Goal: Task Accomplishment & Management: Complete application form

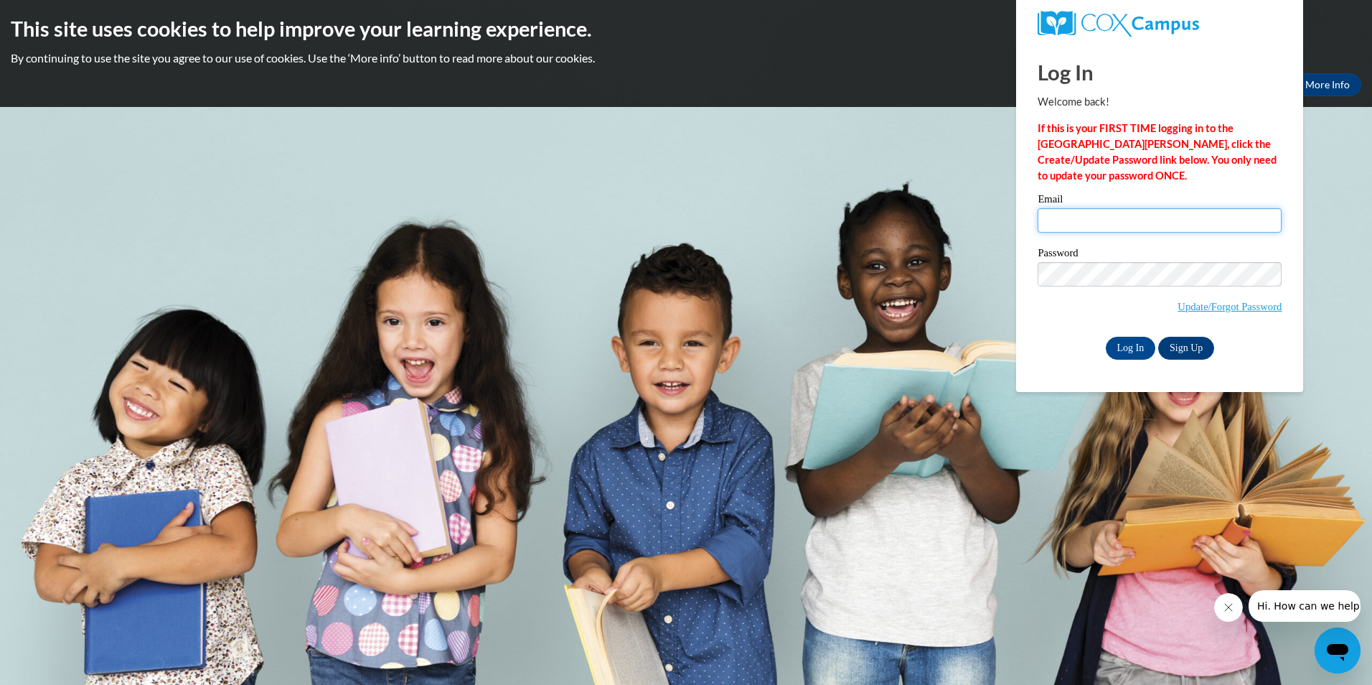
click at [1057, 220] on input "Email" at bounding box center [1160, 220] width 244 height 24
type input "[EMAIL_ADDRESS][DOMAIN_NAME]"
click at [1237, 303] on link "Update/Forgot Password" at bounding box center [1229, 306] width 104 height 11
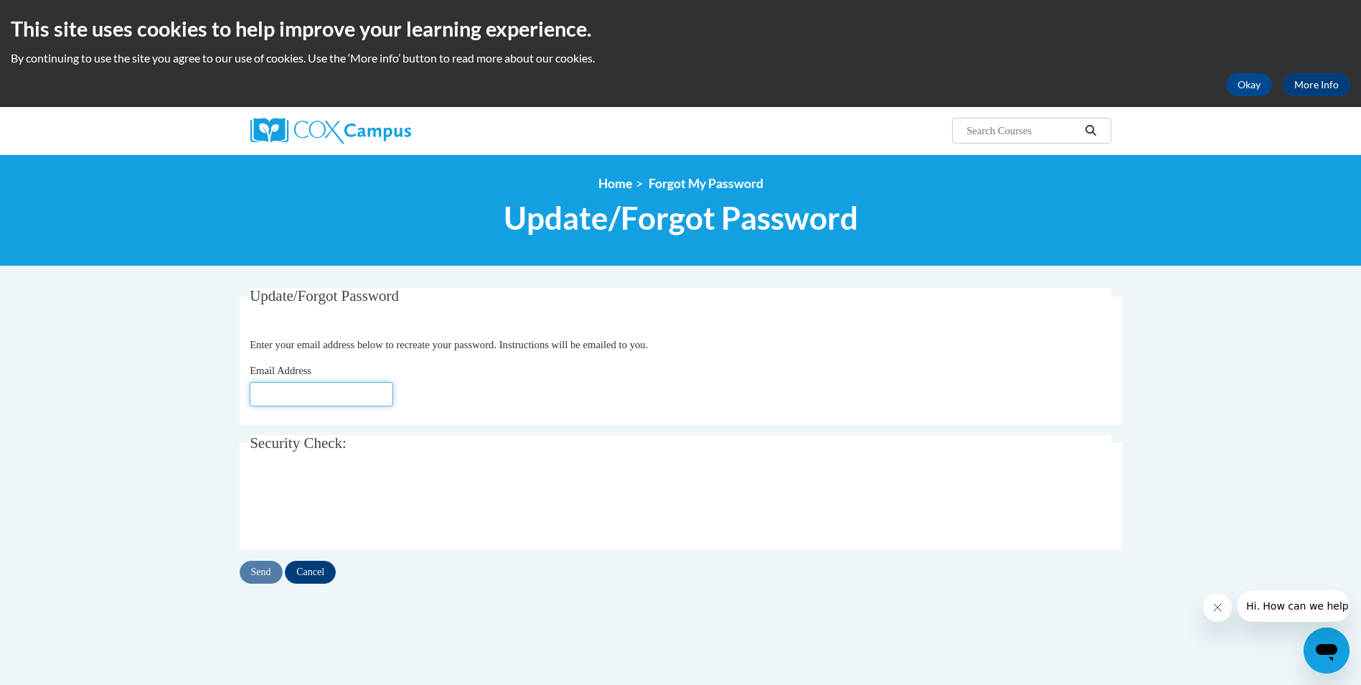
click at [278, 391] on input "Email Address" at bounding box center [322, 394] width 144 height 24
type input "[EMAIL_ADDRESS][DOMAIN_NAME]"
click at [265, 571] on input "Send" at bounding box center [261, 571] width 43 height 23
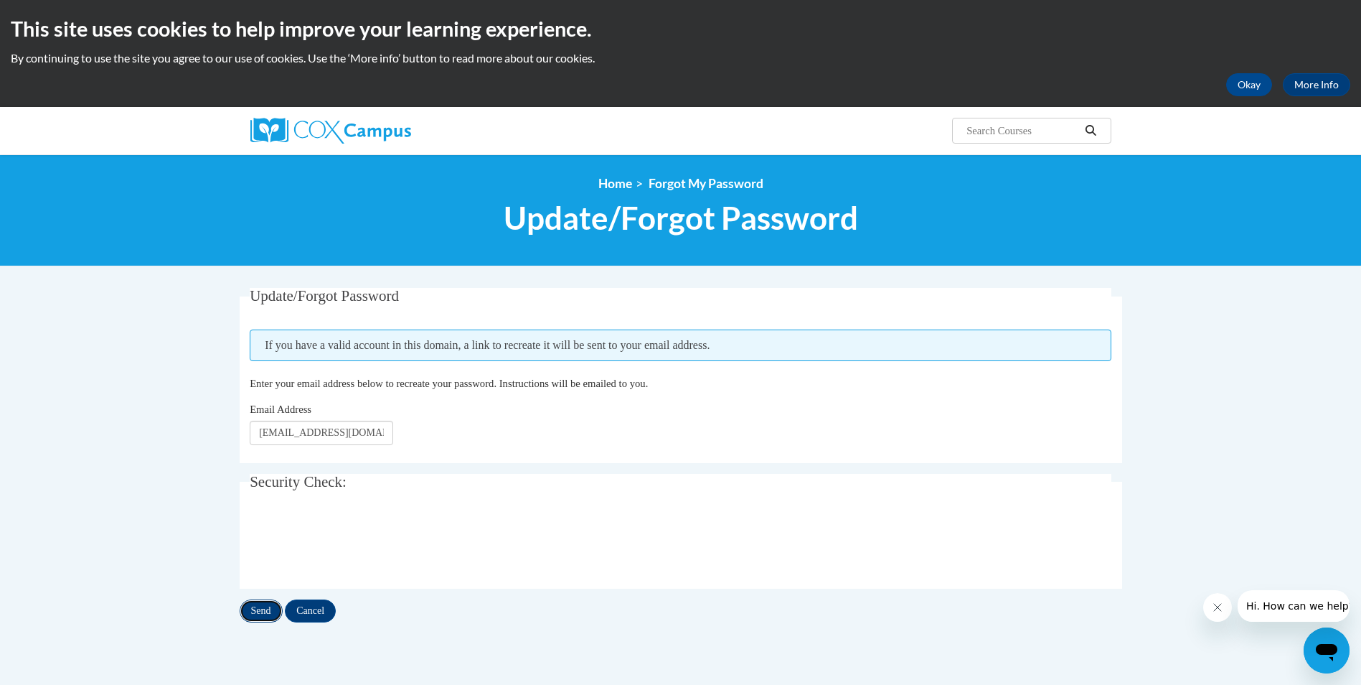
click at [262, 606] on input "Send" at bounding box center [261, 610] width 43 height 23
click at [1254, 82] on button "Okay" at bounding box center [1249, 84] width 46 height 23
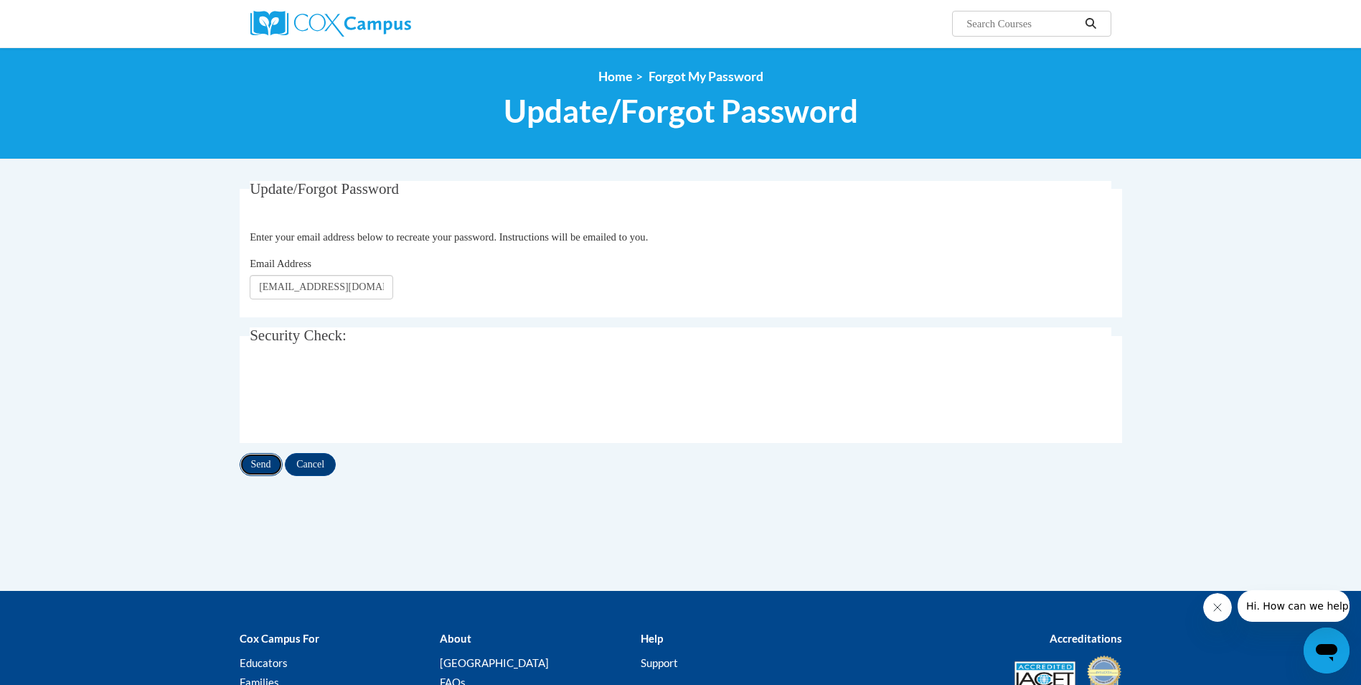
click at [261, 462] on input "Send" at bounding box center [261, 464] width 43 height 23
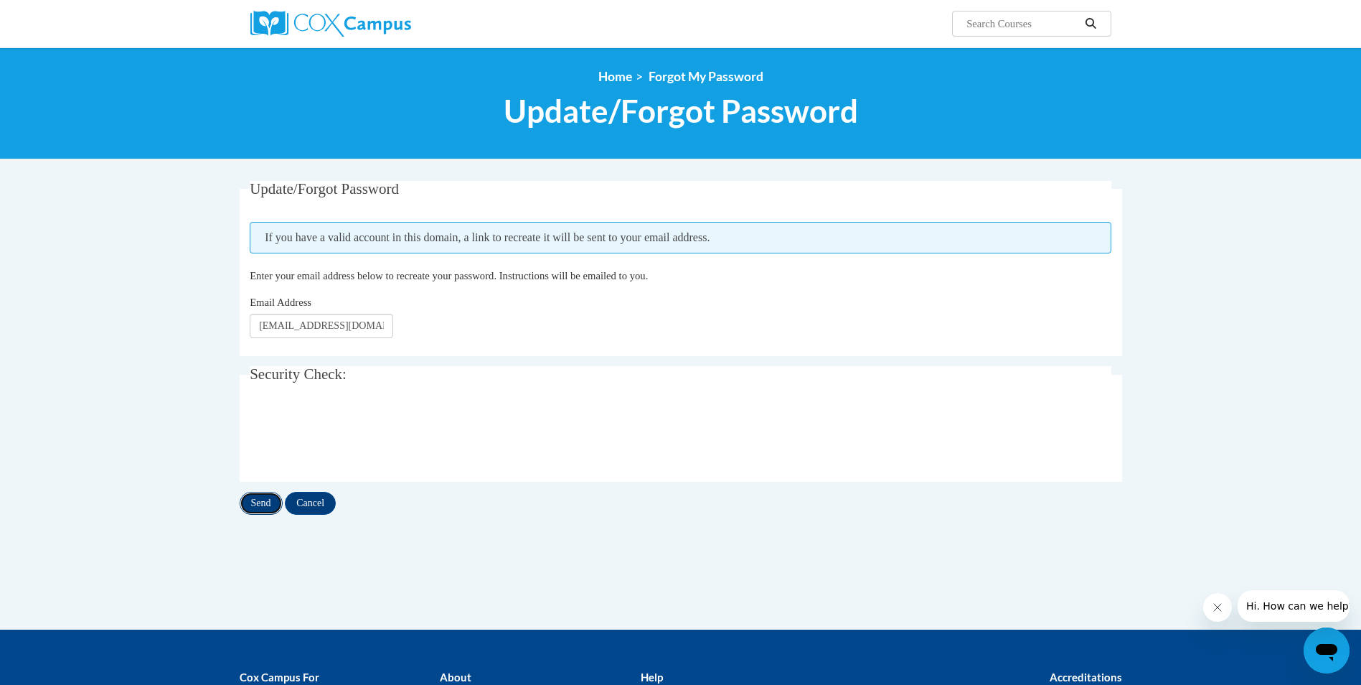
click at [263, 498] on input "Send" at bounding box center [261, 503] width 43 height 23
click at [260, 499] on input "Send" at bounding box center [261, 503] width 43 height 23
drag, startPoint x: 377, startPoint y: 324, endPoint x: 298, endPoint y: 329, distance: 79.0
click at [298, 329] on input "[EMAIL_ADDRESS][DOMAIN_NAME]" at bounding box center [322, 326] width 144 height 24
type input "[EMAIL_ADDRESS][DOMAIN_NAME]"
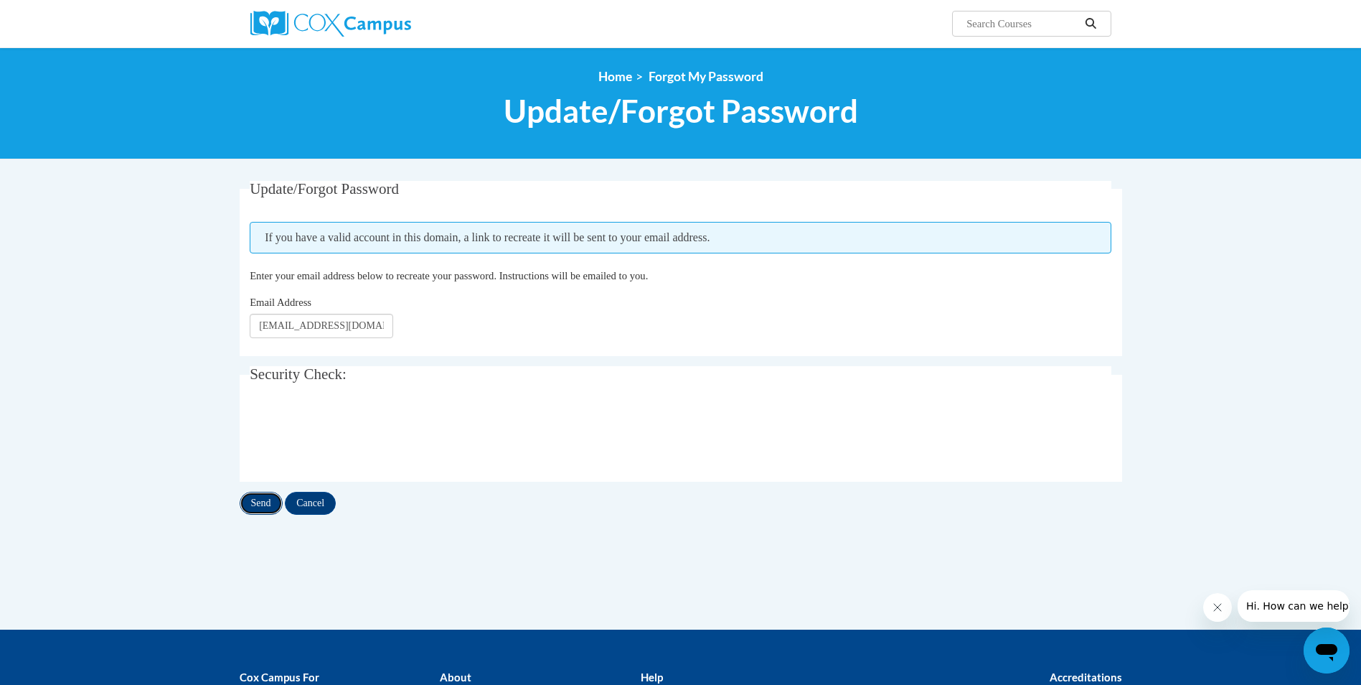
click at [264, 499] on input "Send" at bounding box center [261, 503] width 43 height 23
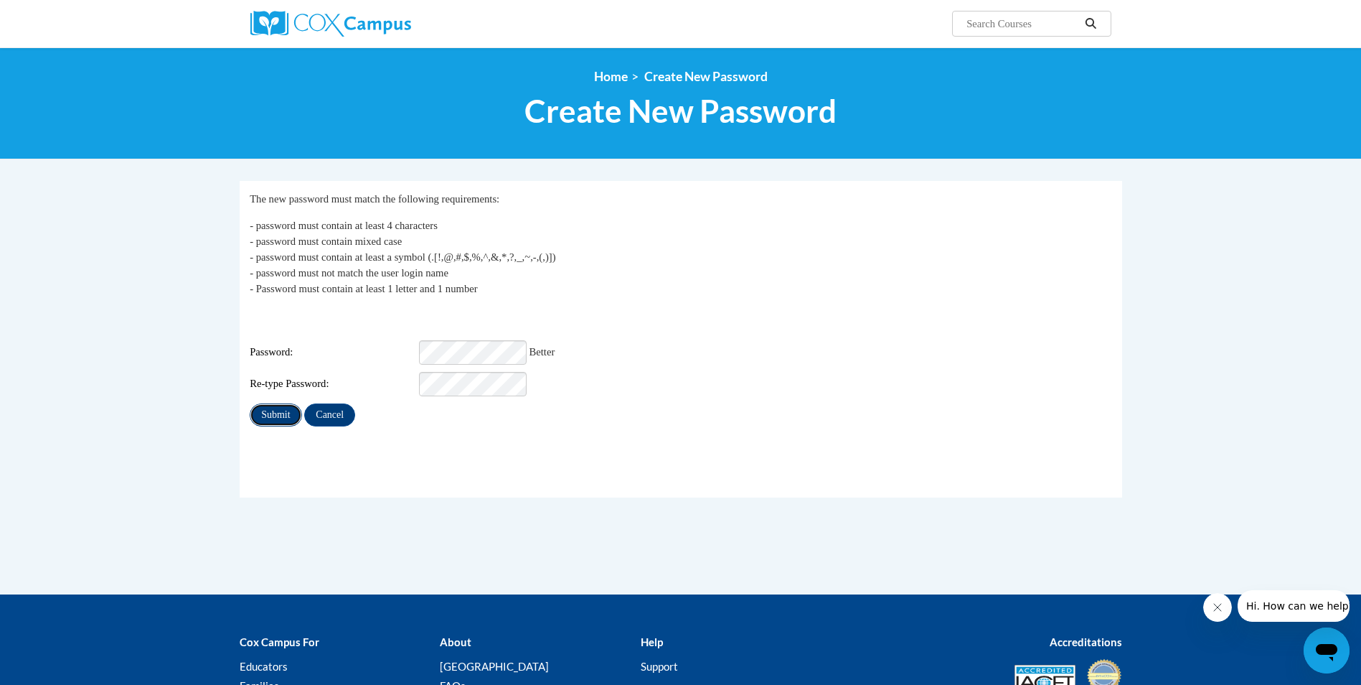
click at [274, 404] on input "Submit" at bounding box center [276, 414] width 52 height 23
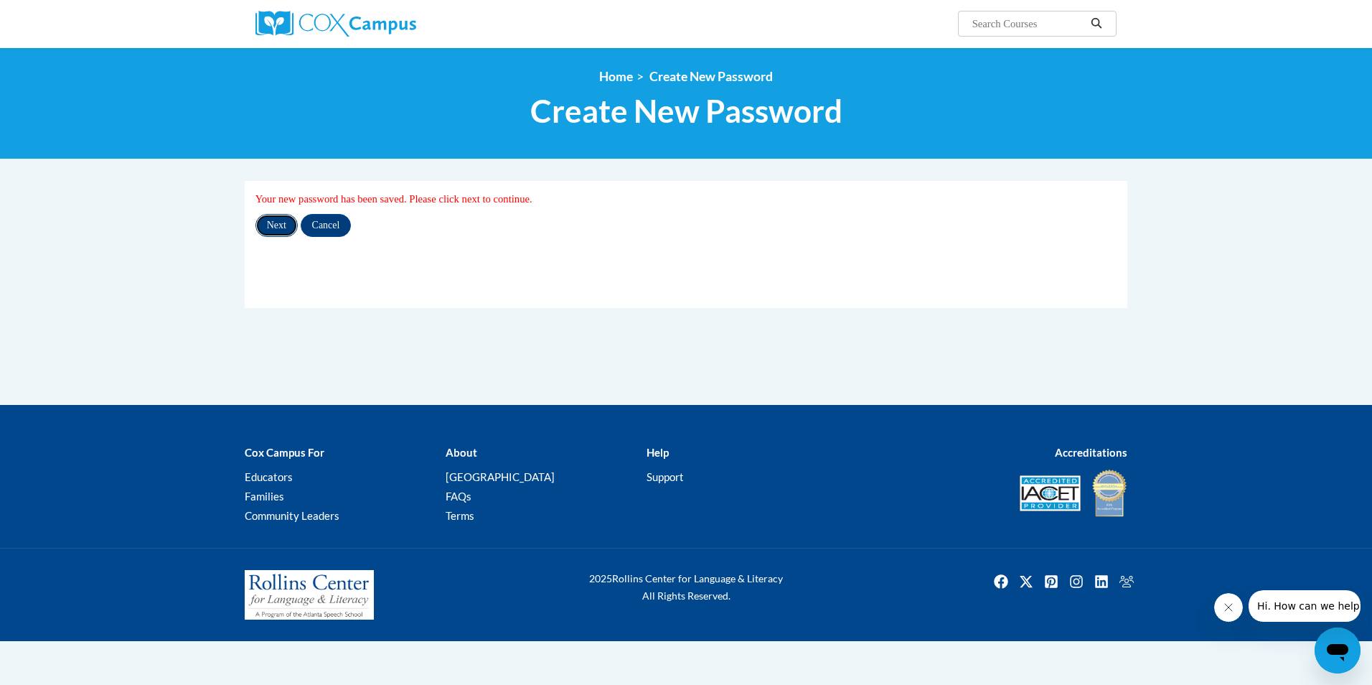
click at [273, 227] on input "Next" at bounding box center [276, 225] width 42 height 23
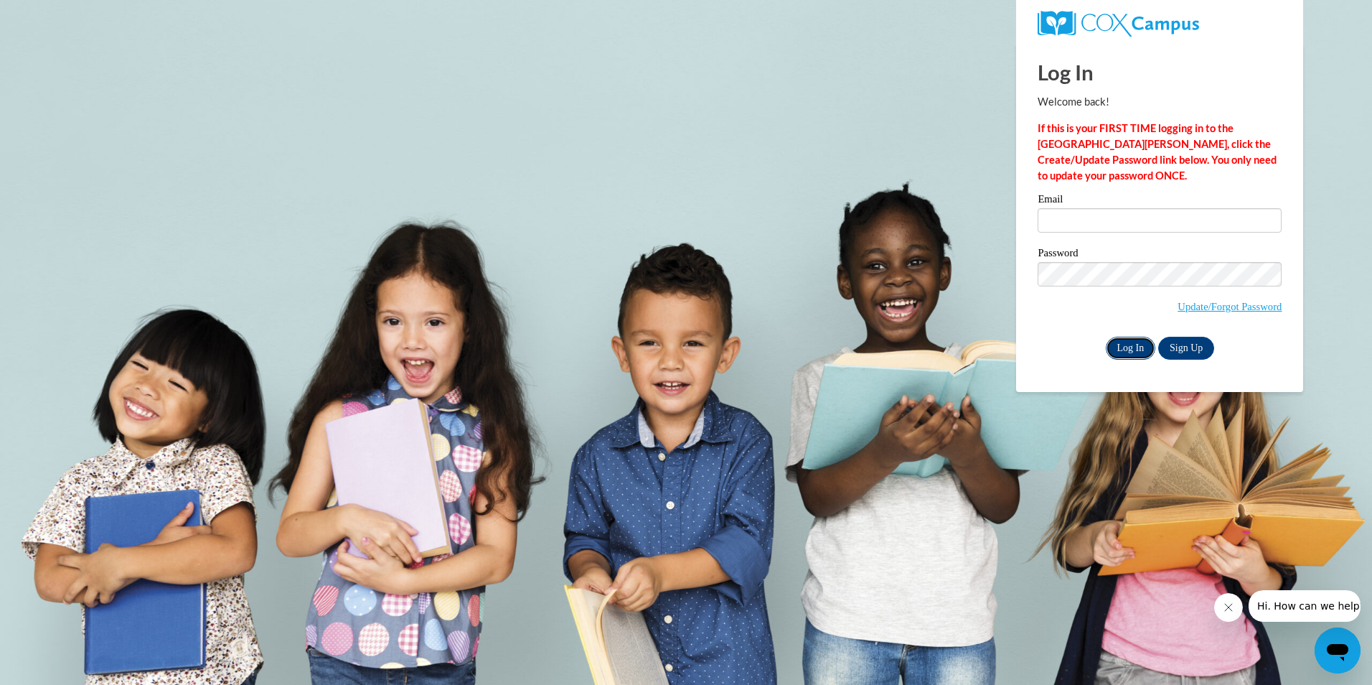
click at [1126, 347] on input "Log In" at bounding box center [1131, 348] width 50 height 23
click at [1050, 215] on input "Email" at bounding box center [1160, 220] width 244 height 24
type input "sommersjewelry@aol.com"
click at [1138, 345] on input "Log In" at bounding box center [1131, 348] width 50 height 23
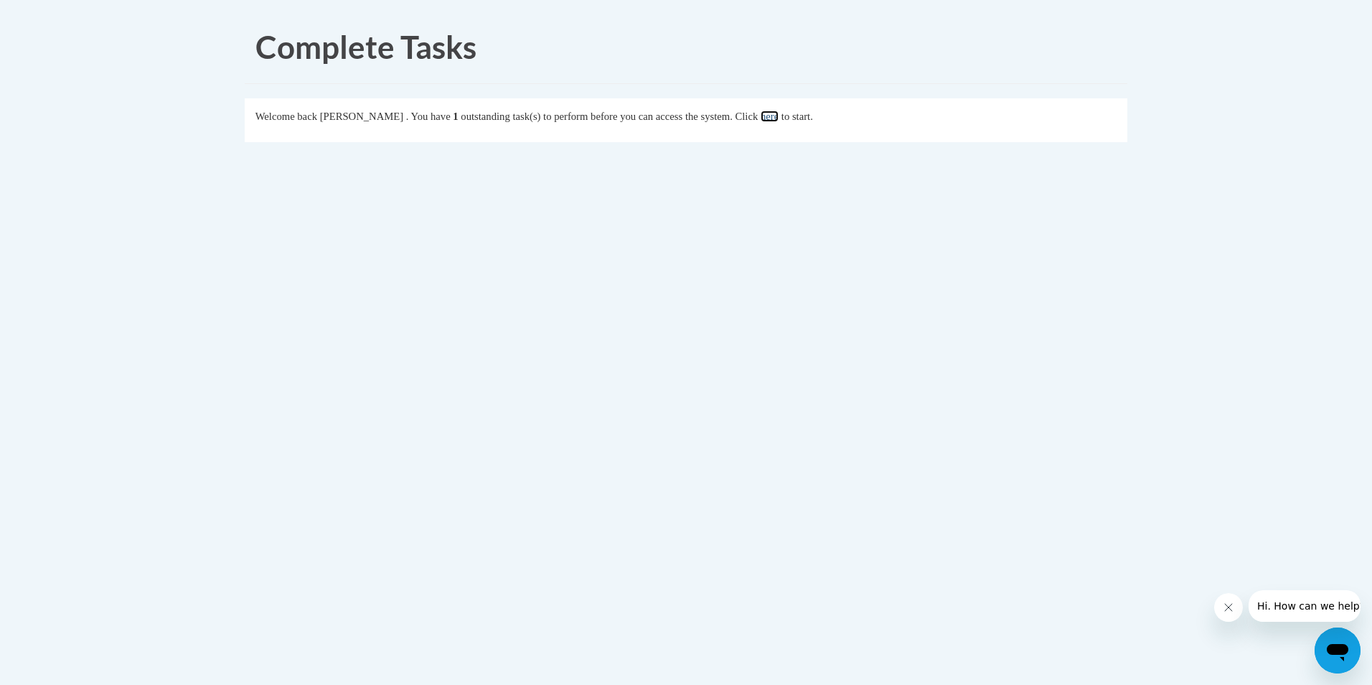
click at [779, 115] on link "here" at bounding box center [770, 115] width 18 height 11
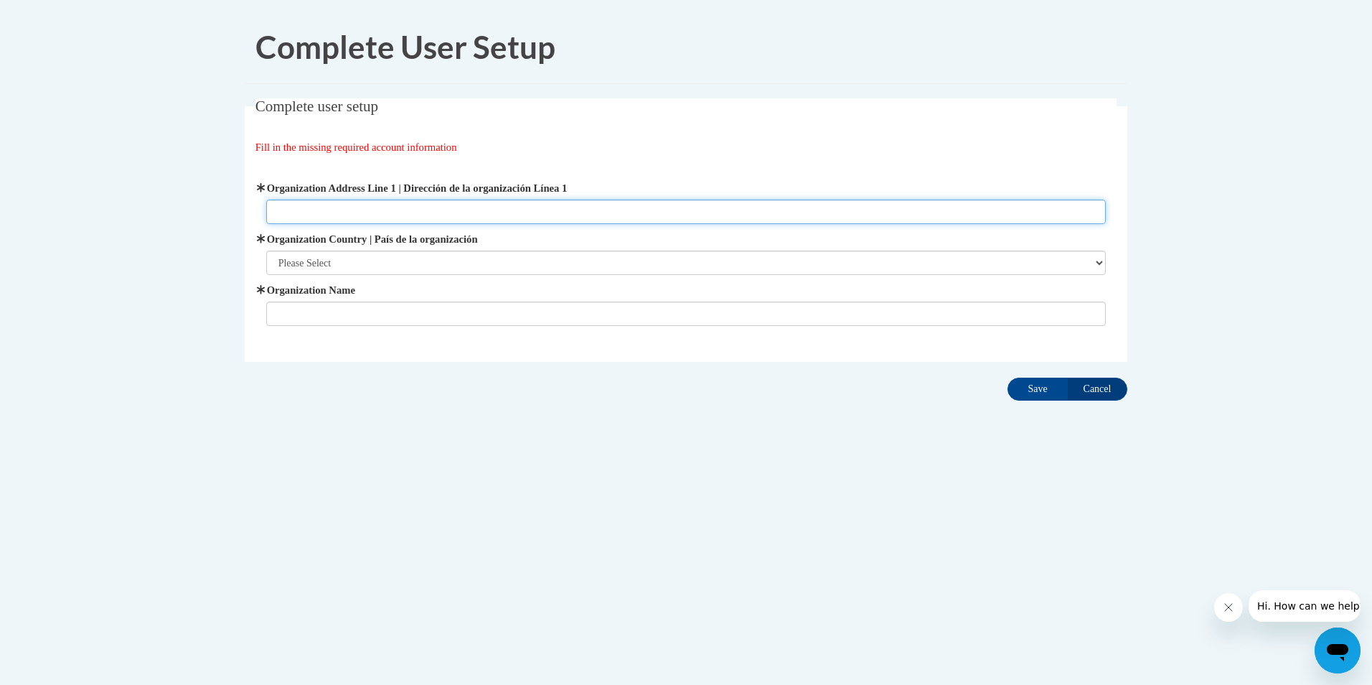
click at [306, 210] on input "Organization Address Line 1 | Dirección de la organización Línea 1" at bounding box center [686, 211] width 840 height 24
type input "[STREET_ADDRESS]"
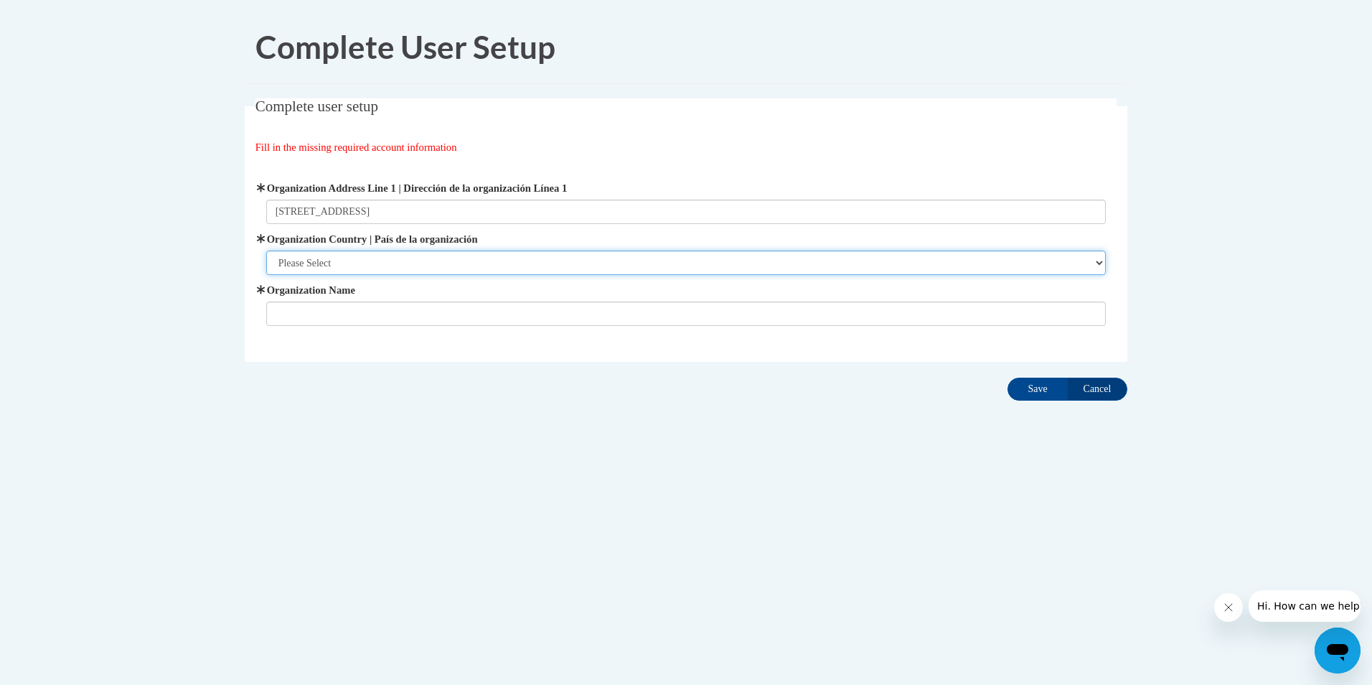
click at [301, 260] on select "Please Select United States | Estados Unidos Outside of the United States | Fue…" at bounding box center [686, 262] width 840 height 24
select select "ad49bcad-a171-4b2e-b99c-48b446064914"
click at [266, 250] on select "Please Select United States | Estados Unidos Outside of the United States | Fue…" at bounding box center [686, 262] width 840 height 24
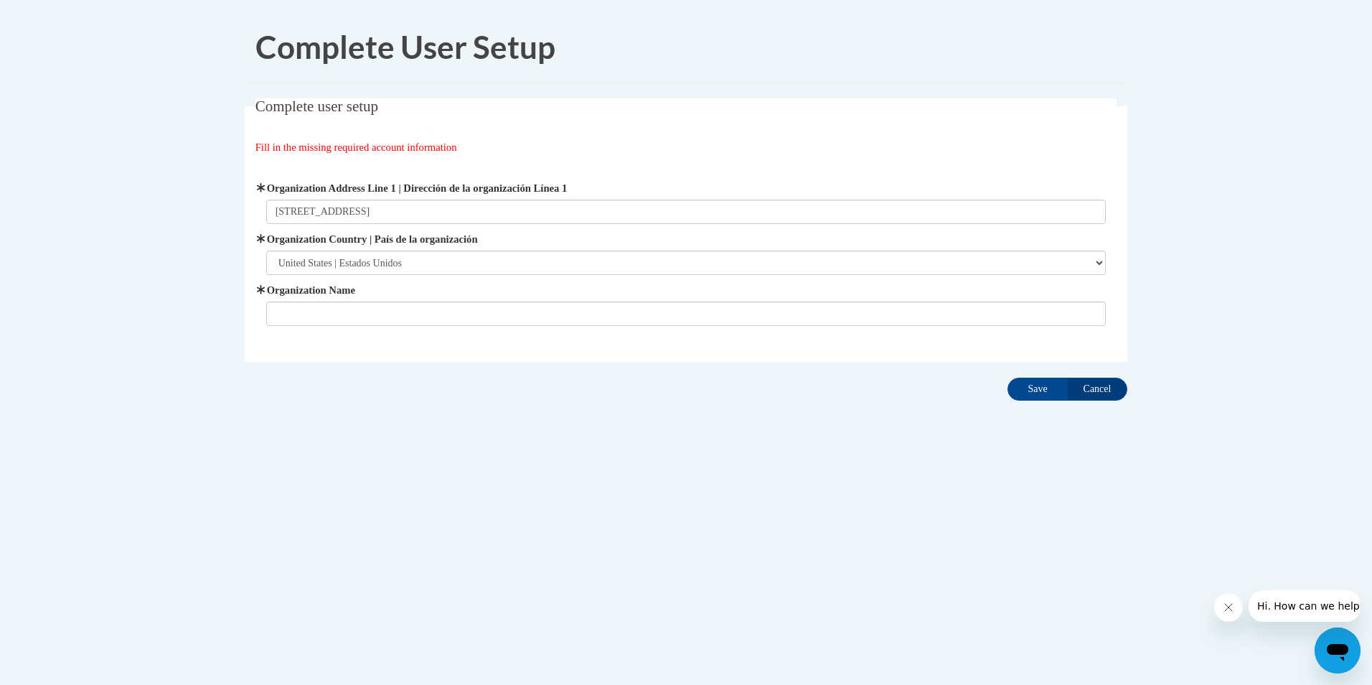
click at [298, 301] on span "Organization Name" at bounding box center [686, 304] width 840 height 44
click at [297, 309] on input "Organization Name" at bounding box center [686, 313] width 840 height 24
type input "Weinberg Early Learning Center"
click at [1030, 386] on input "Save" at bounding box center [1037, 388] width 60 height 23
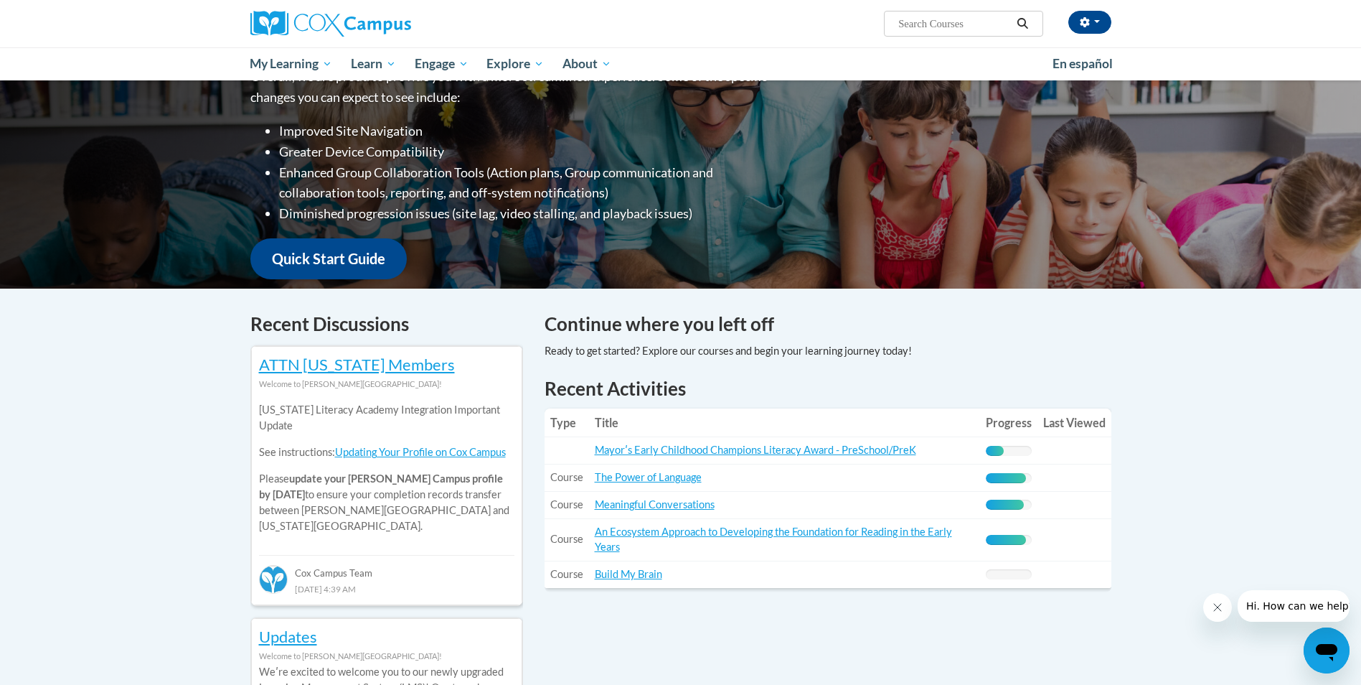
scroll to position [287, 0]
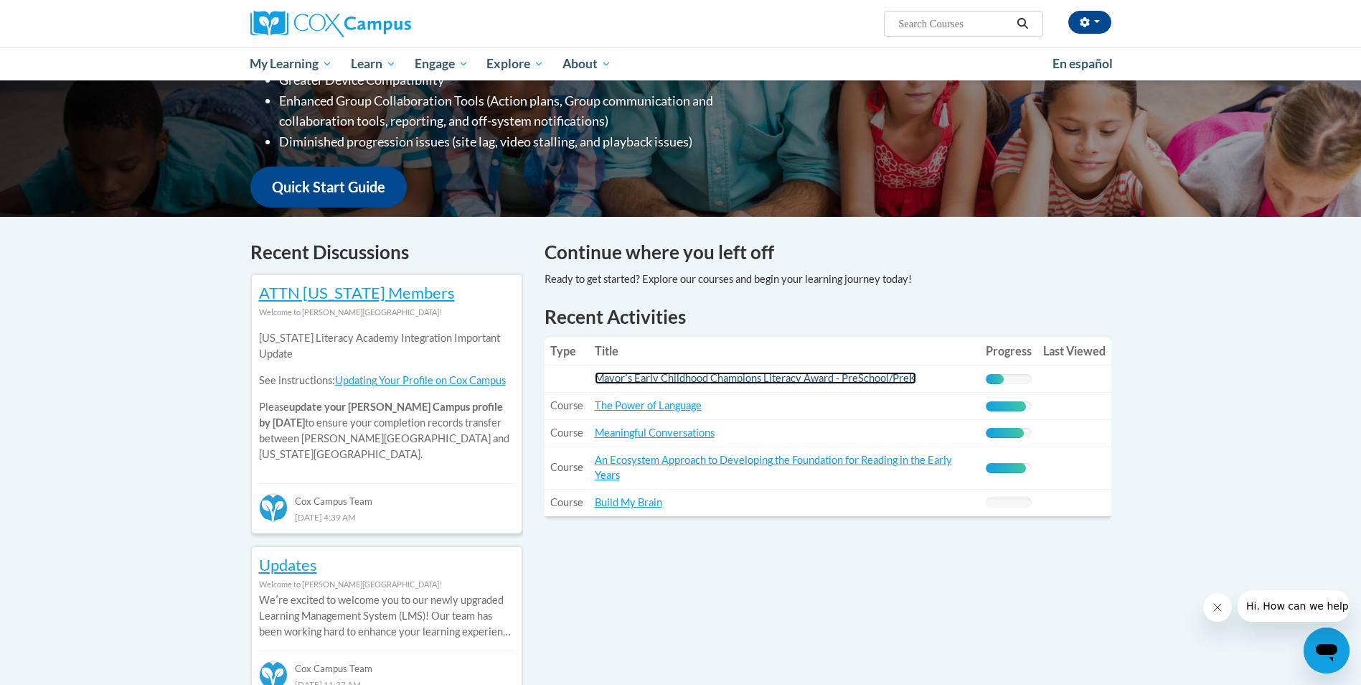
click at [744, 376] on link "Mayorʹs Early Childhood Champions Literacy Award - PreSchool/PreK" at bounding box center [755, 378] width 321 height 12
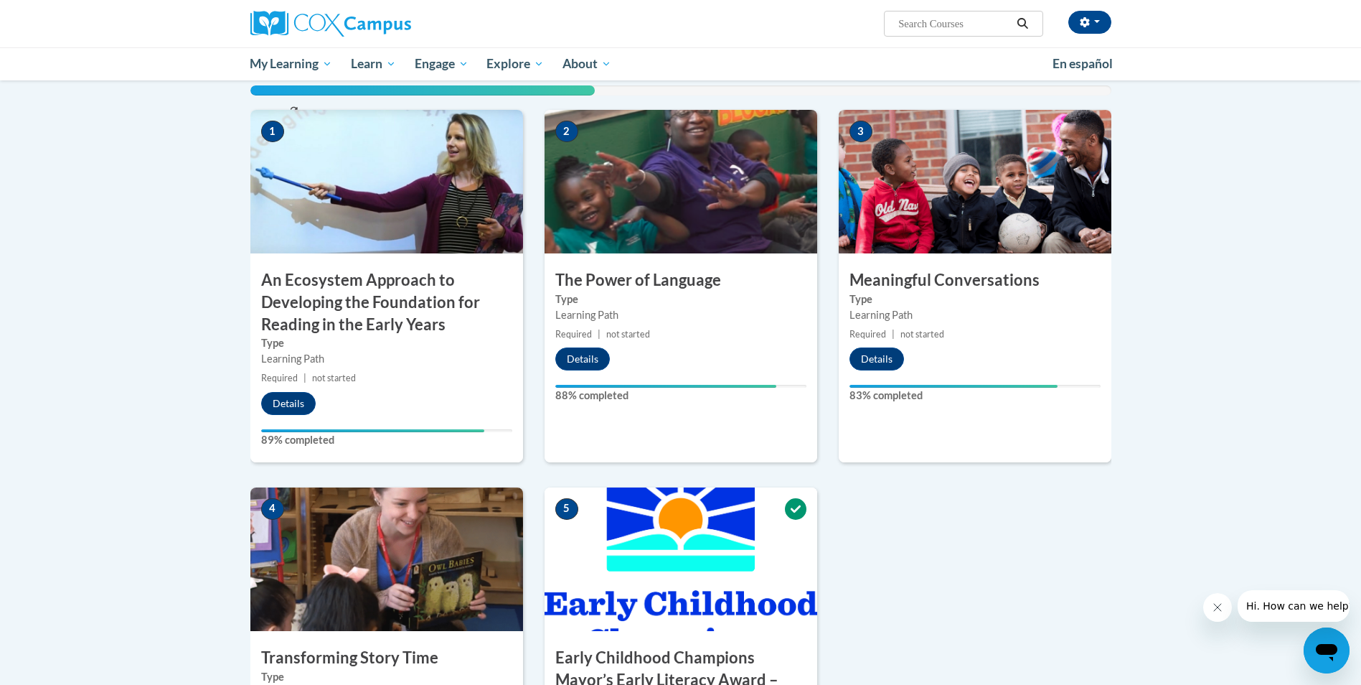
scroll to position [359, 0]
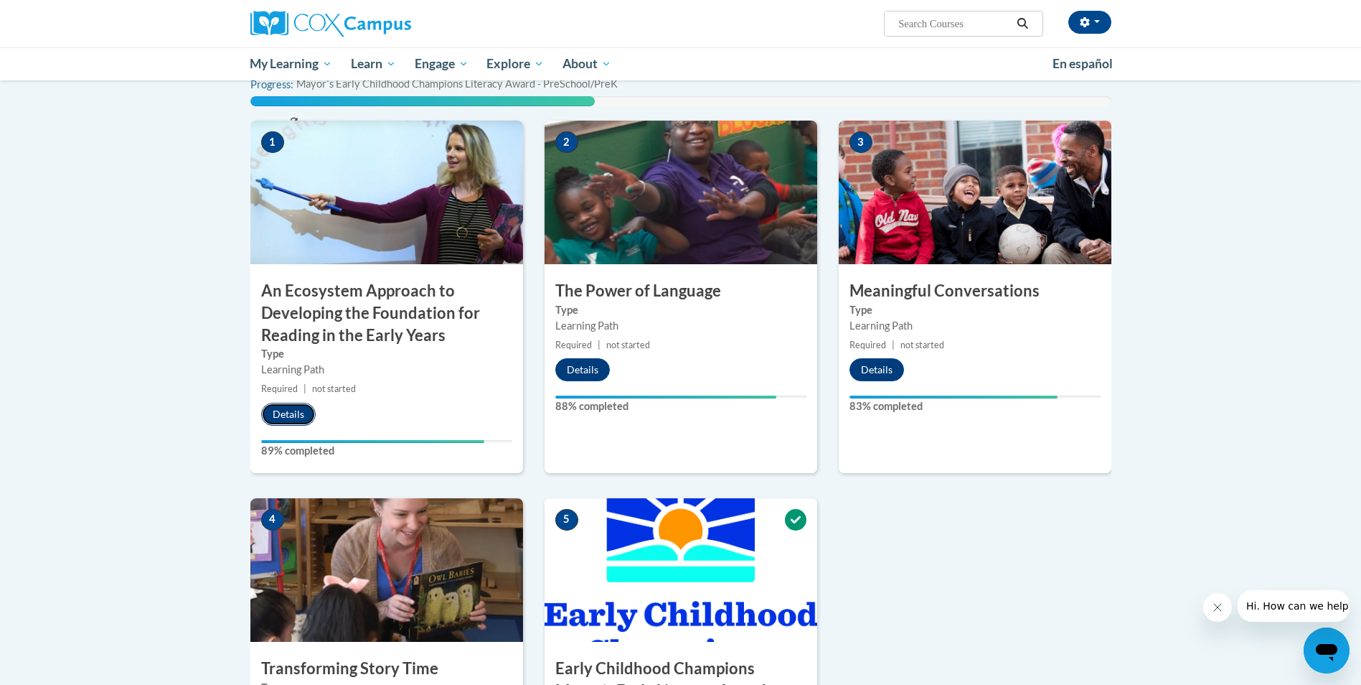
click at [281, 409] on button "Details" at bounding box center [288, 414] width 55 height 23
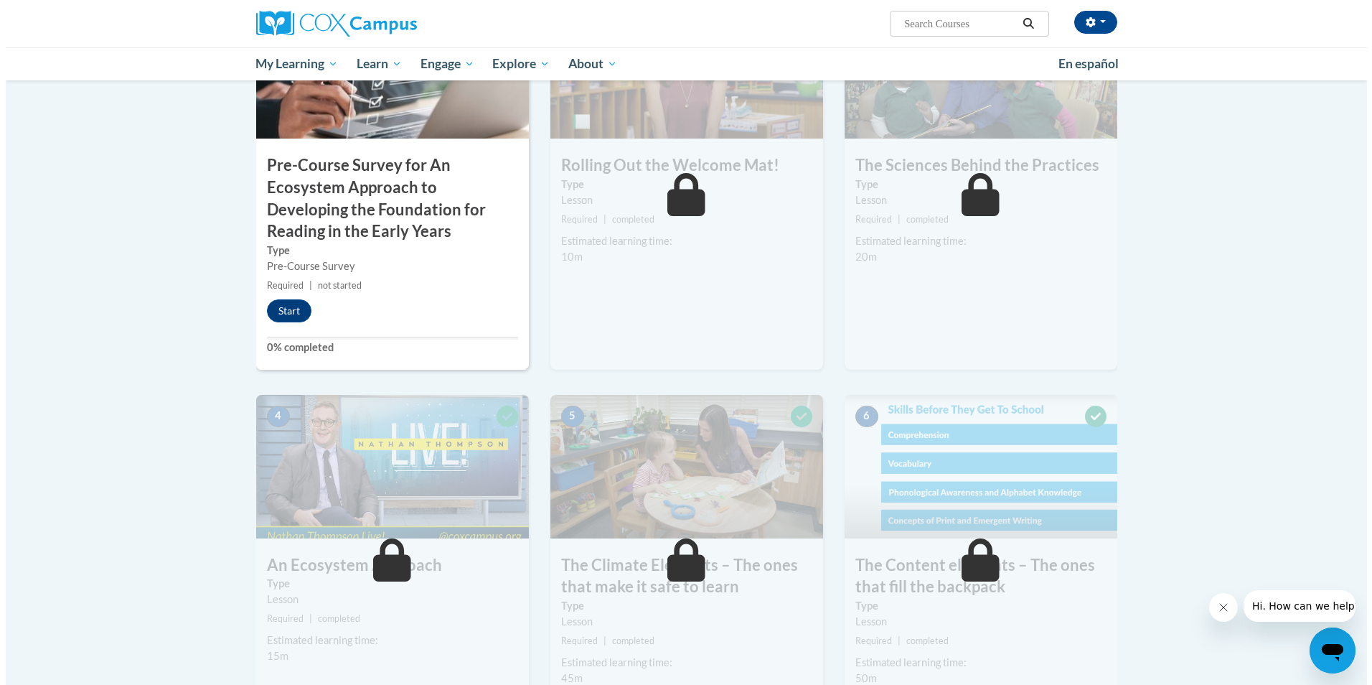
scroll to position [431, 0]
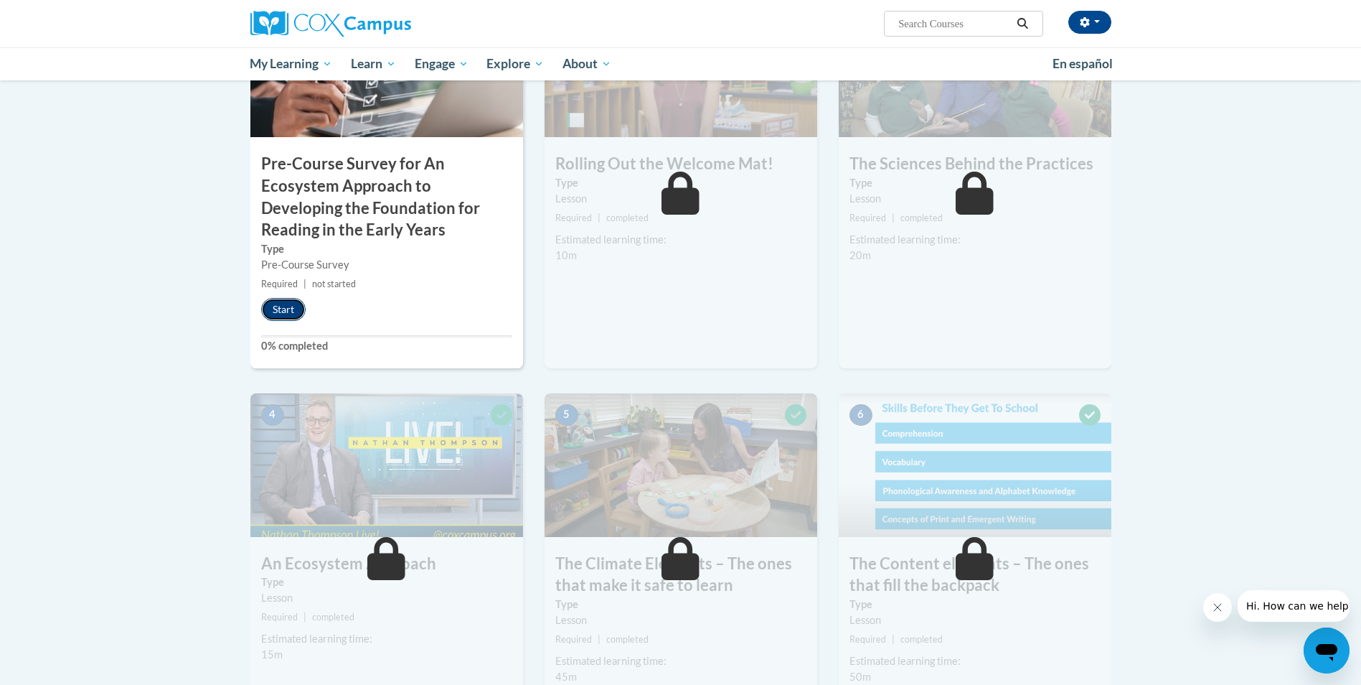
click at [278, 310] on button "Start" at bounding box center [283, 309] width 44 height 23
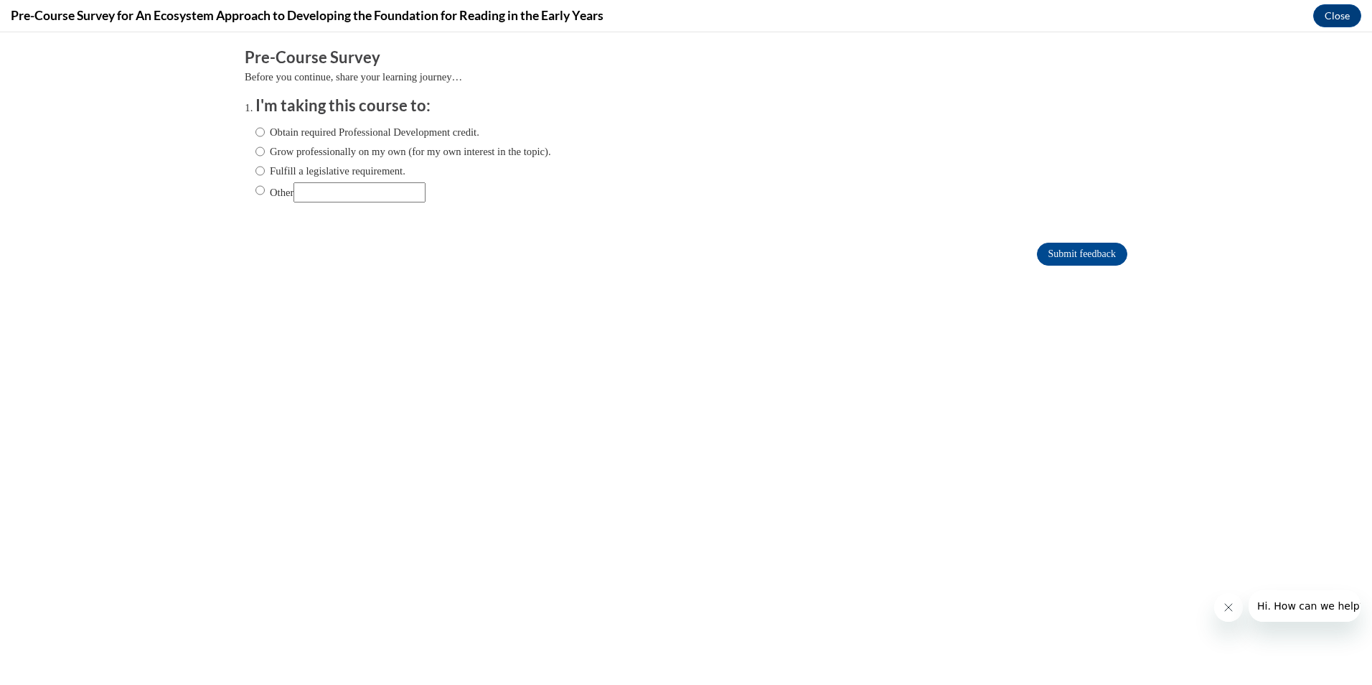
scroll to position [0, 0]
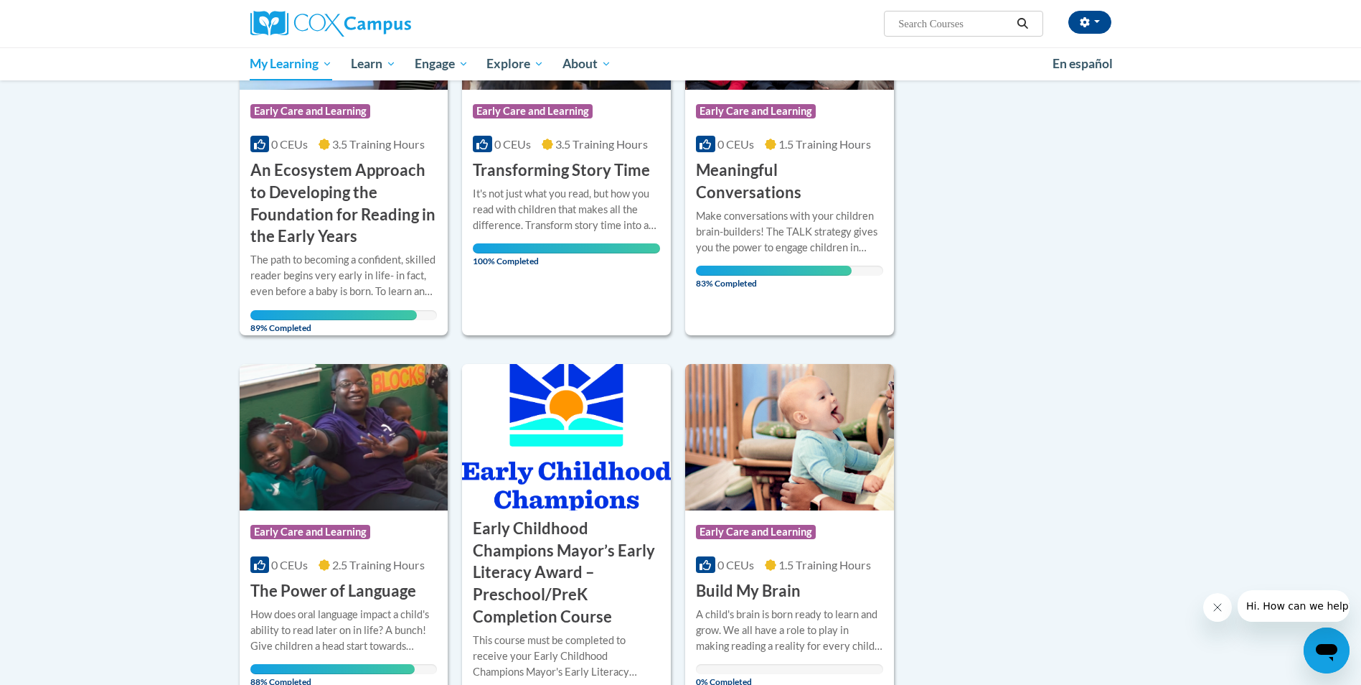
scroll to position [169, 0]
